Goal: Task Accomplishment & Management: Use online tool/utility

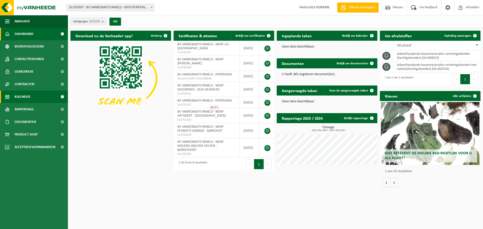
click at [14, 103] on link "Kalender" at bounding box center [34, 97] width 68 height 13
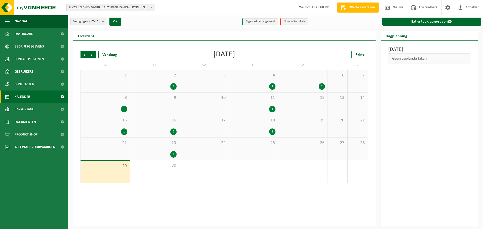
click at [101, 177] on div "29" at bounding box center [105, 172] width 49 height 22
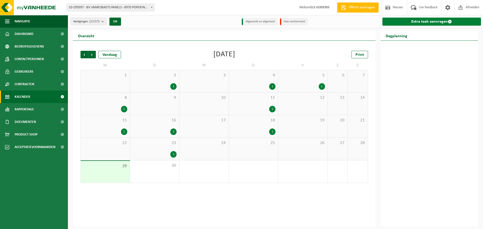
click at [421, 21] on link "Extra taak aanvragen" at bounding box center [432, 22] width 99 height 8
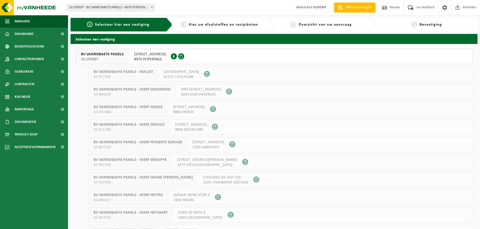
click at [99, 54] on span "BV VANROBAEYS PANELS" at bounding box center [102, 54] width 43 height 5
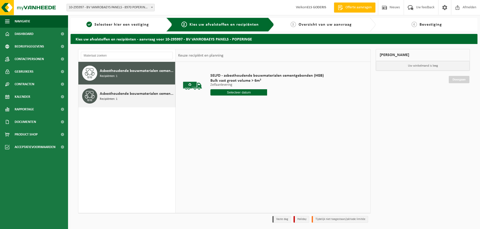
click at [144, 94] on span "Asbesthoudende bouwmaterialen cementgebonden met isolatie(hechtgebonden)" at bounding box center [137, 94] width 74 height 6
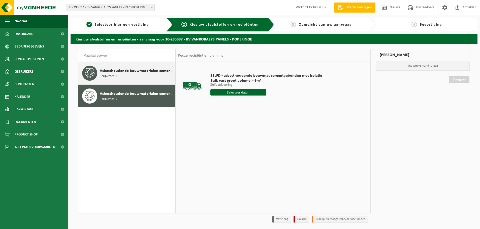
click at [141, 81] on div "Asbesthoudende bouwmaterialen cementgebonden (hechtgebonden) Recipiënten: 1" at bounding box center [126, 73] width 97 height 23
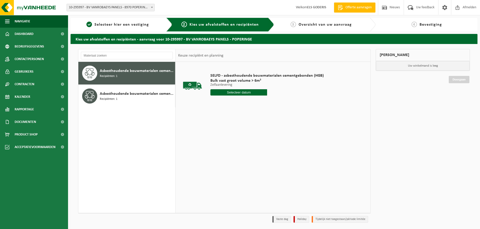
click at [221, 92] on input "text" at bounding box center [238, 92] width 57 height 6
click at [216, 156] on div "29" at bounding box center [214, 153] width 9 height 8
type input "Van [DATE]"
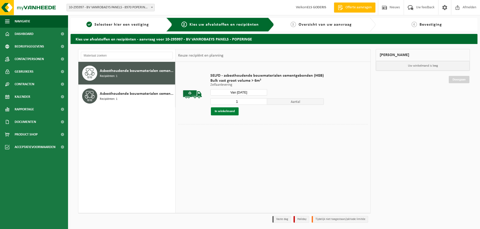
click at [230, 112] on button "In winkelmand" at bounding box center [225, 111] width 28 height 8
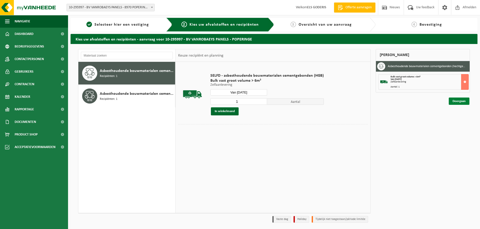
click at [464, 99] on link "Doorgaan" at bounding box center [458, 101] width 21 height 7
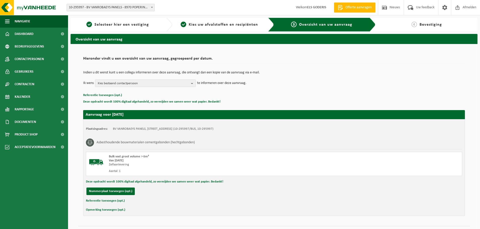
click at [97, 202] on button "Referentie toevoegen (opt.)" at bounding box center [105, 201] width 39 height 7
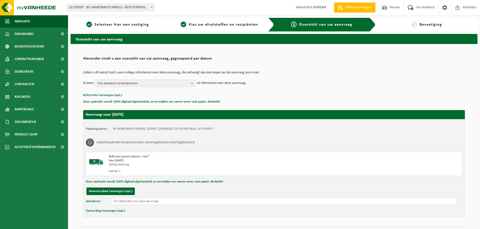
click at [132, 201] on input "text" at bounding box center [284, 202] width 346 height 8
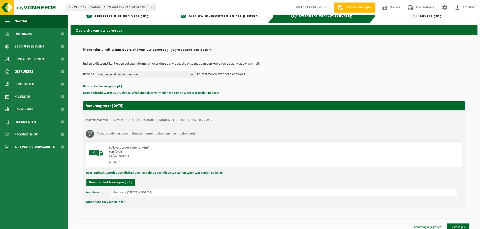
scroll to position [13, 0]
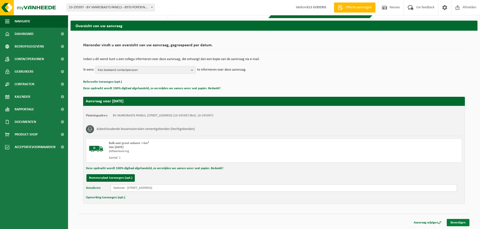
type input "Gedimat - Diksmuidseweg 469 - 8904 Boezinge"
click at [449, 222] on link "Bevestigen" at bounding box center [457, 222] width 23 height 7
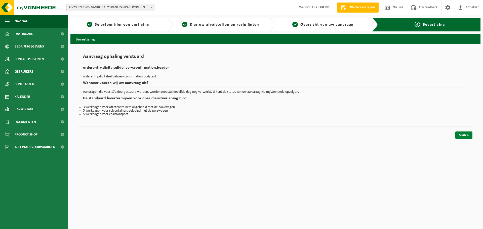
click at [462, 137] on link "Sluiten" at bounding box center [464, 135] width 17 height 7
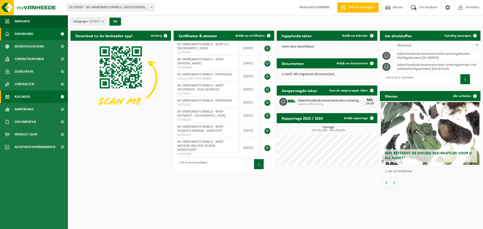
click at [27, 99] on span "Kalender" at bounding box center [23, 97] width 16 height 13
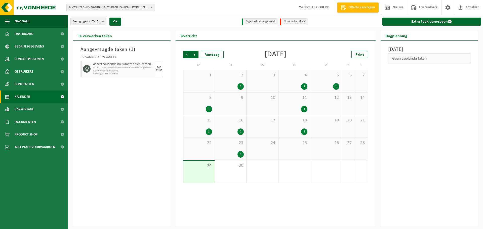
click at [199, 174] on div "29" at bounding box center [199, 172] width 31 height 22
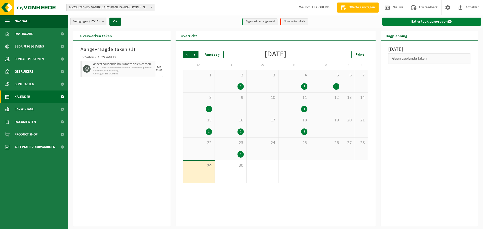
click at [416, 23] on link "Extra taak aanvragen" at bounding box center [432, 22] width 99 height 8
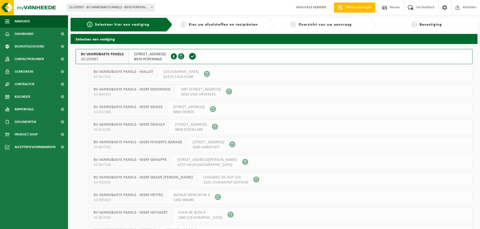
click at [92, 57] on span "BV VANROBAEYS PANELS" at bounding box center [102, 54] width 43 height 5
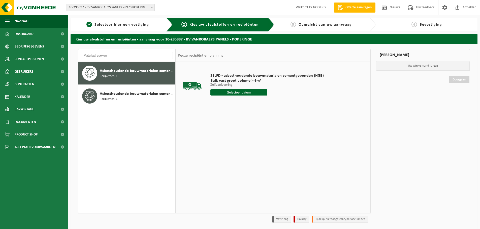
click at [124, 77] on div "Asbesthoudende bouwmaterialen cementgebonden (hechtgebonden) Recipiënten: 1" at bounding box center [137, 73] width 74 height 15
click at [229, 95] on input "text" at bounding box center [238, 92] width 57 height 6
click at [216, 152] on div "29" at bounding box center [214, 153] width 9 height 8
type input "Van [DATE]"
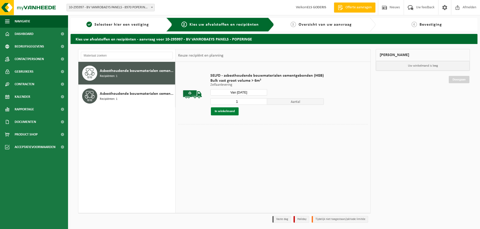
click at [221, 113] on button "In winkelmand" at bounding box center [225, 111] width 28 height 8
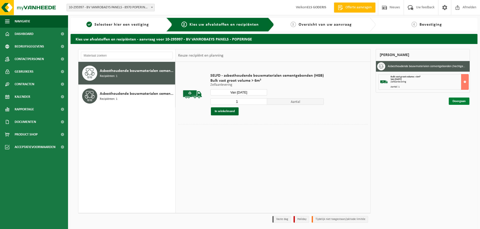
click at [461, 100] on link "Doorgaan" at bounding box center [458, 101] width 21 height 7
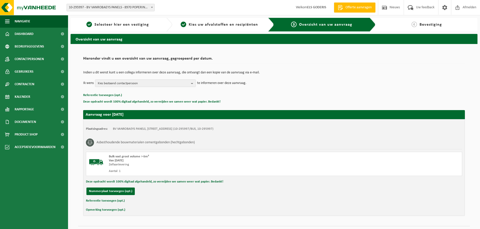
click at [115, 201] on button "Referentie toevoegen (opt.)" at bounding box center [105, 201] width 39 height 7
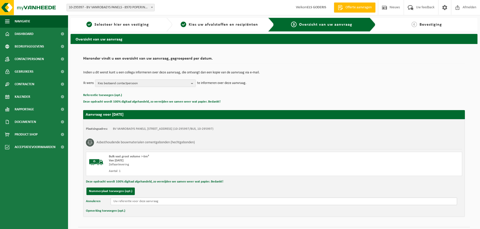
click at [123, 204] on input "text" at bounding box center [284, 202] width 346 height 8
click at [166, 202] on input "Delotav - Meiboomstraat 38 -" at bounding box center [284, 202] width 346 height 8
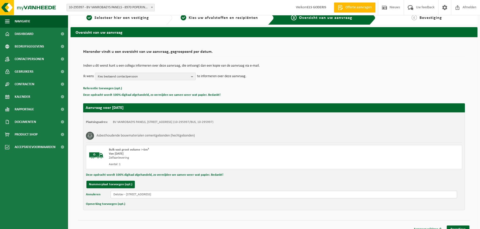
scroll to position [13, 0]
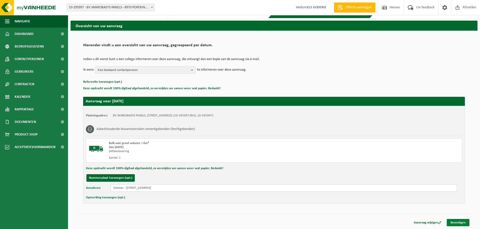
type input "Delotav - Meiboomstraat 38 - 8750 Zwevezele"
click at [459, 220] on link "Bevestigen" at bounding box center [457, 222] width 23 height 7
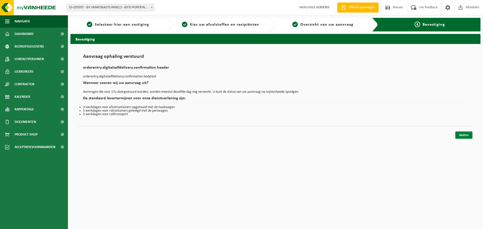
click at [464, 136] on link "Sluiten" at bounding box center [464, 135] width 17 height 7
